Goal: Check status: Check status

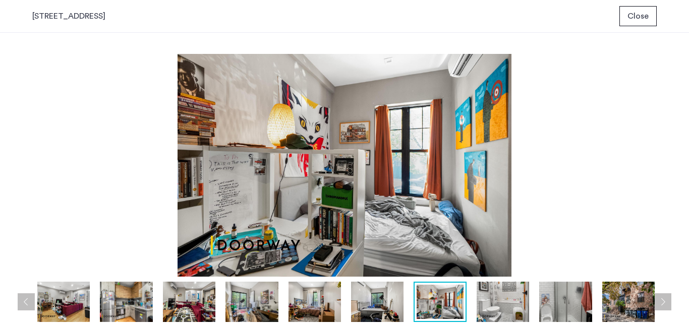
click at [640, 21] on span "Close" at bounding box center [638, 16] width 21 height 12
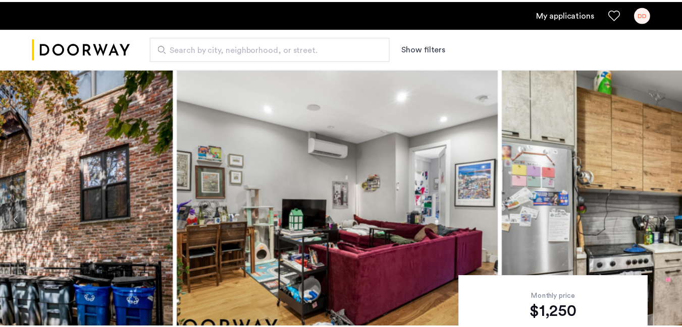
scroll to position [44, 0]
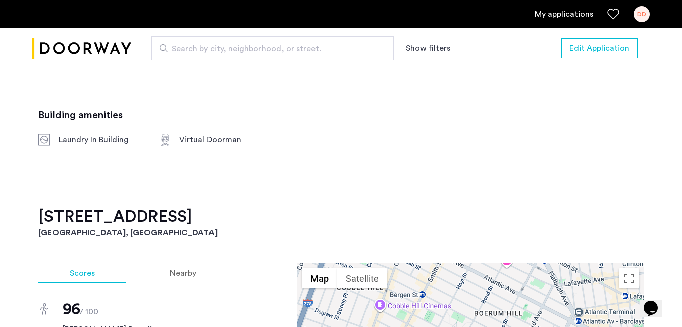
scroll to position [839, 0]
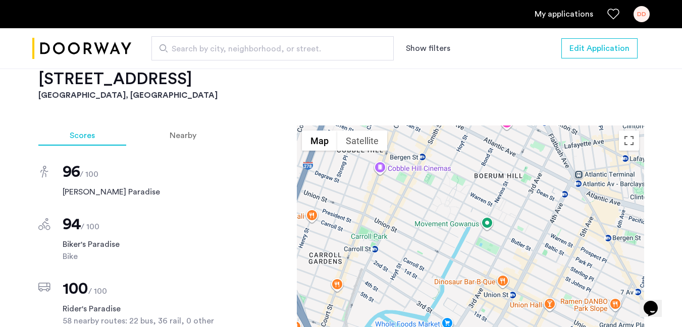
click at [554, 15] on link "My applications" at bounding box center [563, 14] width 59 height 12
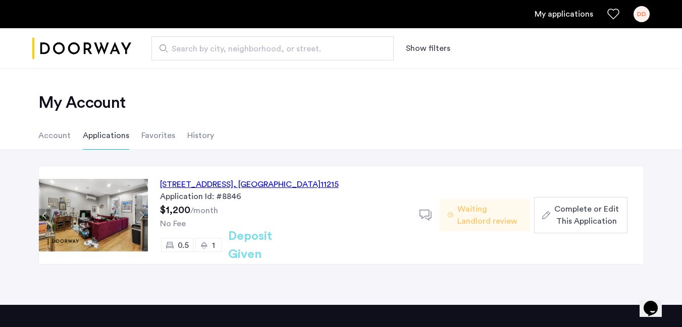
click at [486, 223] on span "Waiting Landlord review" at bounding box center [489, 215] width 65 height 24
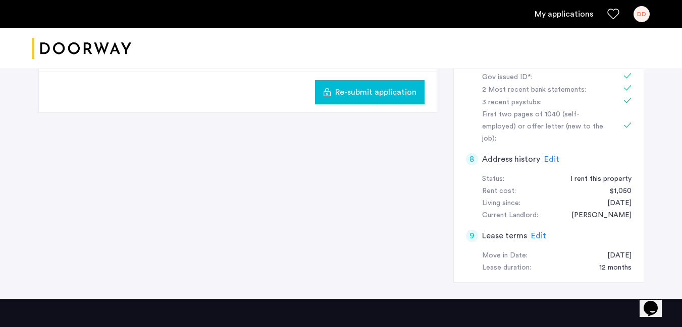
scroll to position [376, 0]
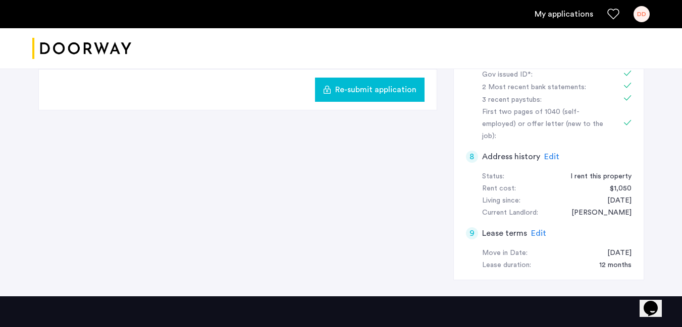
click at [564, 13] on link "My applications" at bounding box center [563, 14] width 59 height 12
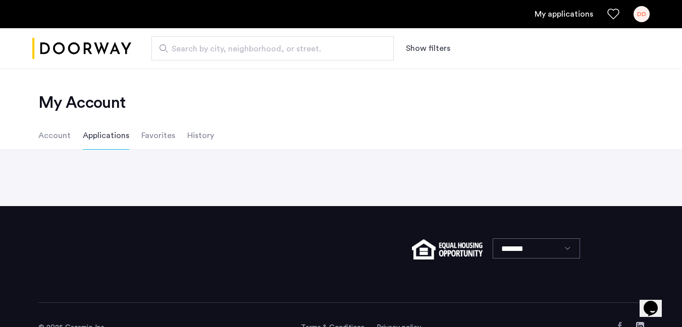
click at [42, 139] on li "Account" at bounding box center [54, 136] width 32 height 28
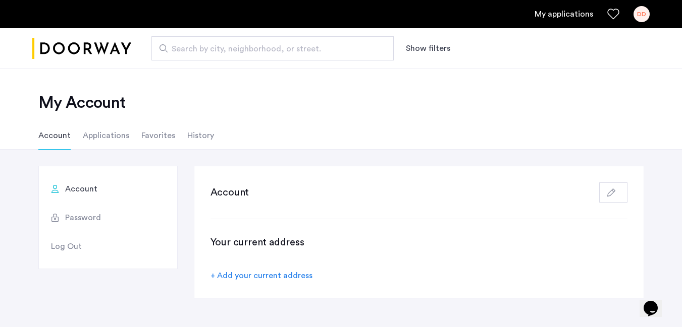
click at [97, 141] on li "Applications" at bounding box center [106, 136] width 46 height 28
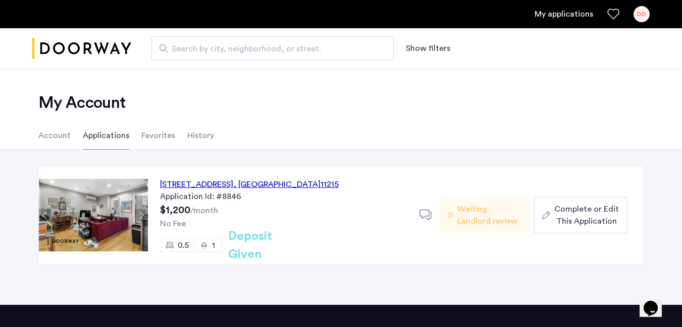
click at [646, 21] on link "DD" at bounding box center [641, 14] width 16 height 16
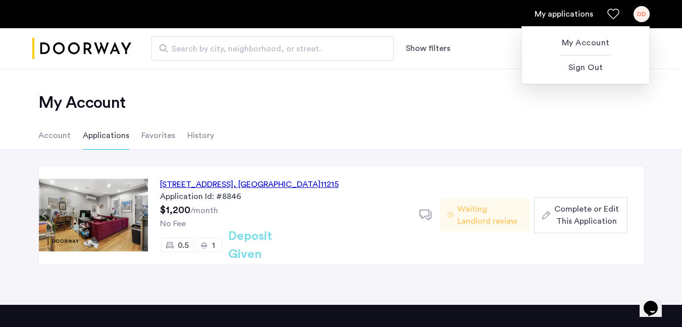
click at [474, 116] on div at bounding box center [341, 163] width 682 height 327
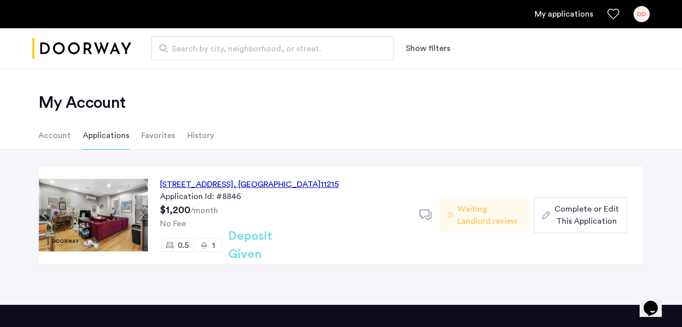
click at [247, 188] on div "557 Union Street, Unit 1FR, Brooklyn , NY 11215" at bounding box center [249, 185] width 179 height 12
click at [249, 186] on div "557 Union Street, Unit 1FR, Brooklyn , NY 11215" at bounding box center [249, 185] width 179 height 12
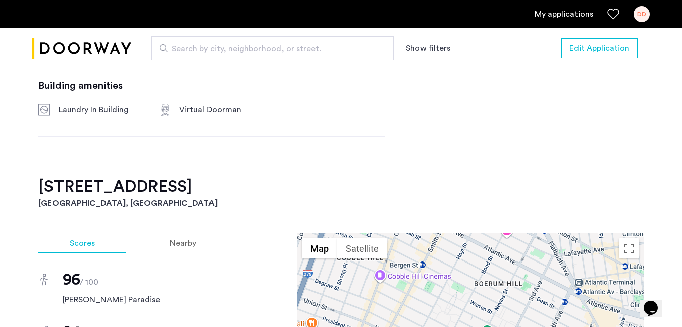
scroll to position [594, 0]
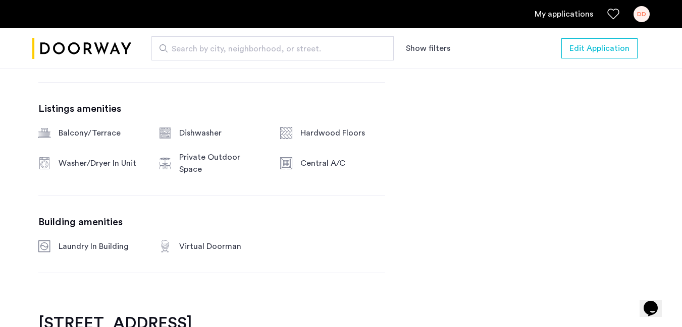
click at [553, 10] on link "My applications" at bounding box center [563, 14] width 59 height 12
